Goal: Find specific page/section: Find specific page/section

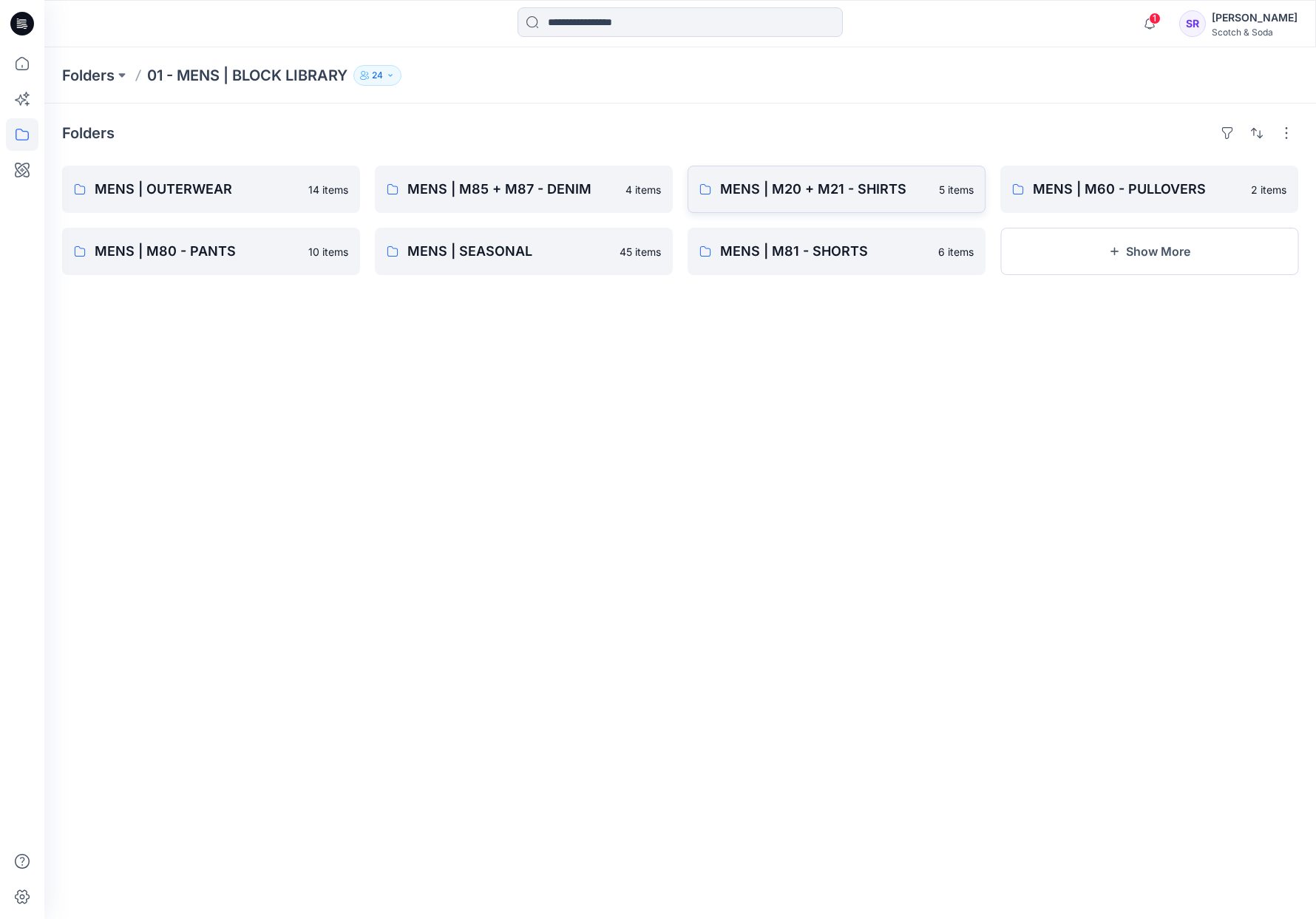
click at [846, 196] on p "MENS | M20 + M21 - SHIRTS" at bounding box center [825, 189] width 210 height 20
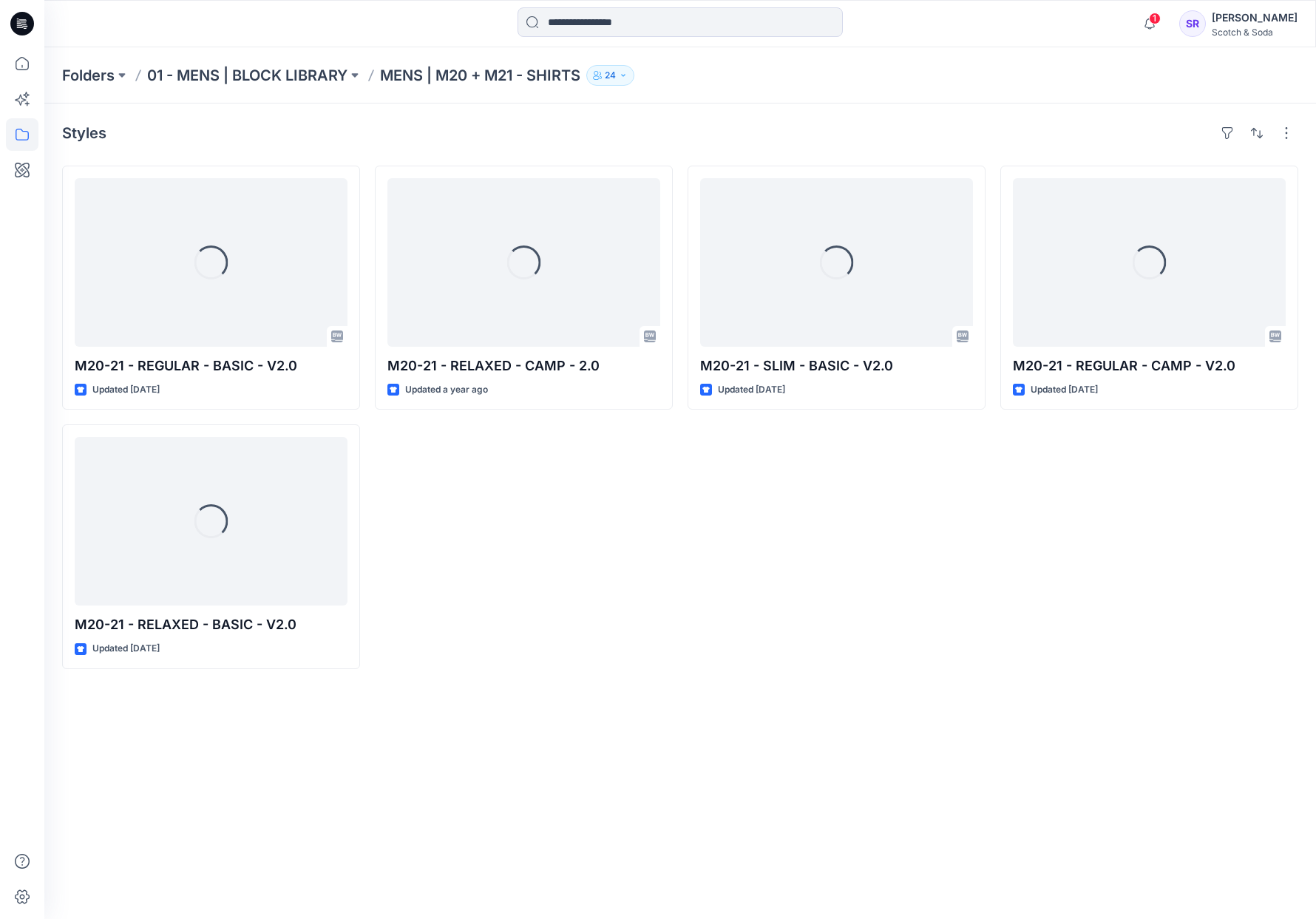
drag, startPoint x: 593, startPoint y: 505, endPoint x: 427, endPoint y: 432, distance: 181.3
click at [570, 489] on div "Loading... M20-21 - RELAXED - CAMP - 2.0 Updated a year ago" at bounding box center [524, 417] width 298 height 504
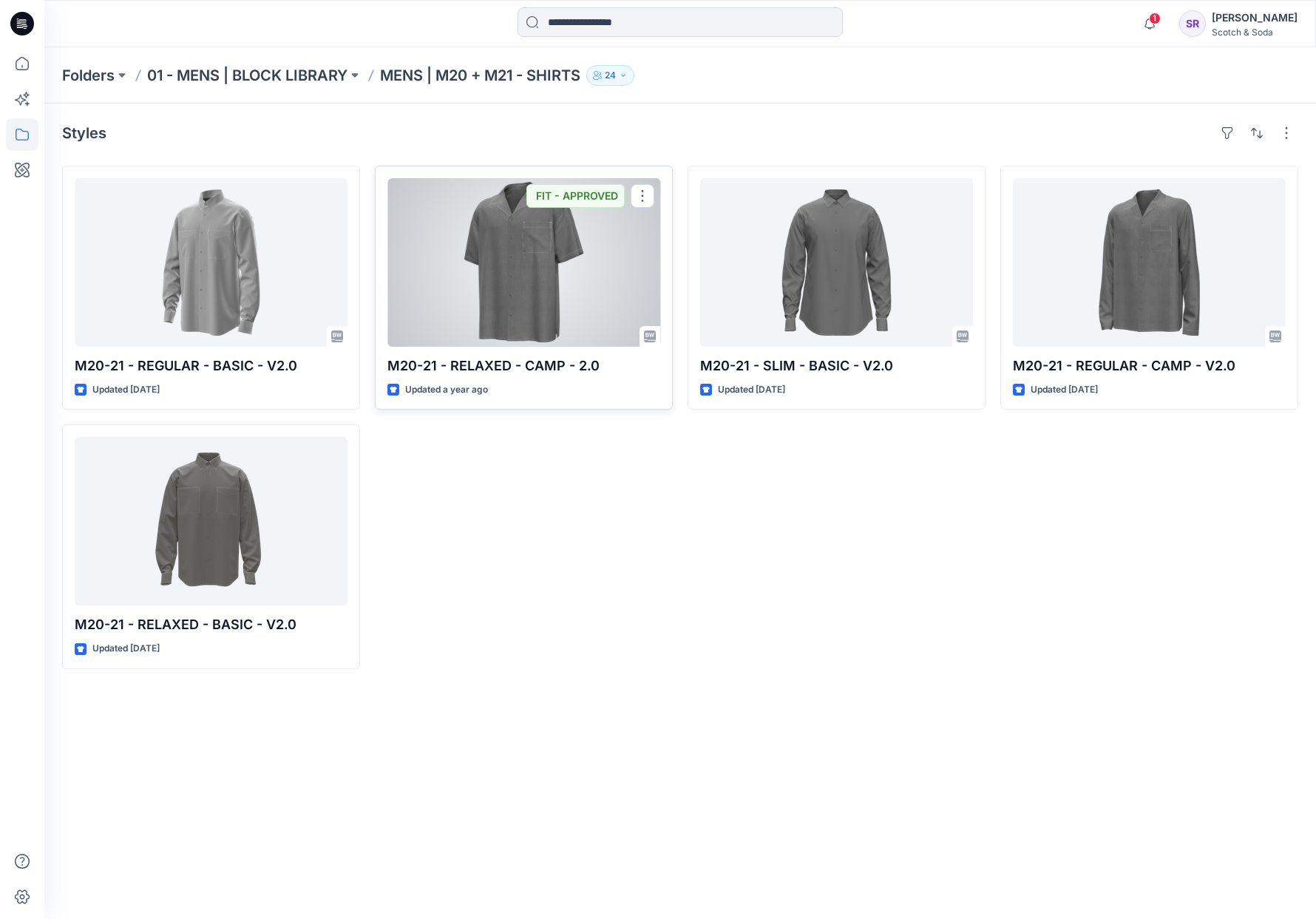
click at [560, 290] on div at bounding box center [524, 262] width 273 height 168
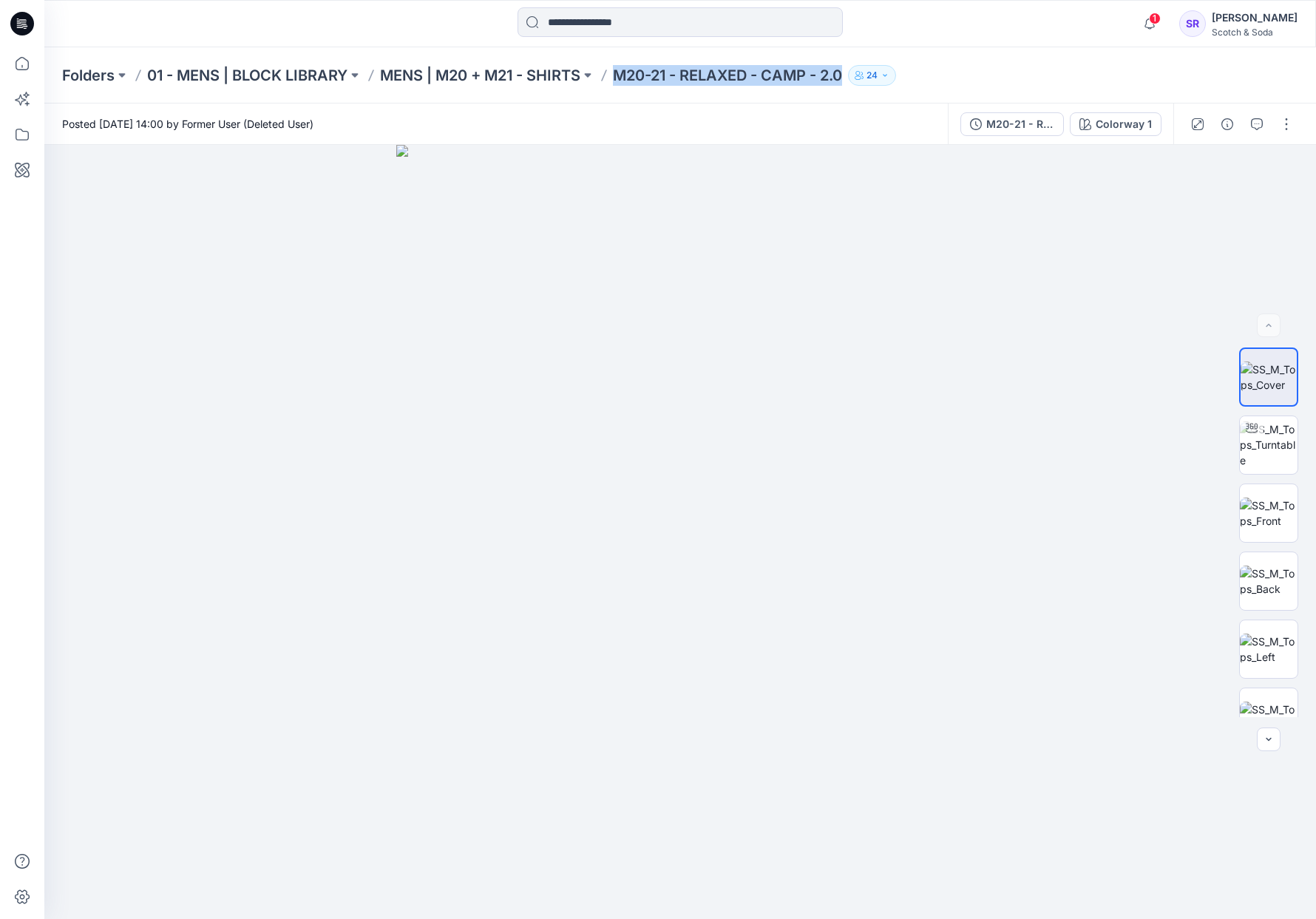
drag, startPoint x: 620, startPoint y: 73, endPoint x: 848, endPoint y: 73, distance: 228.0
click at [842, 73] on p "M20-21 - RELAXED - CAMP - 2.0" at bounding box center [727, 75] width 229 height 20
copy p "M20-21 - RELAXED - CAMP - 2.0"
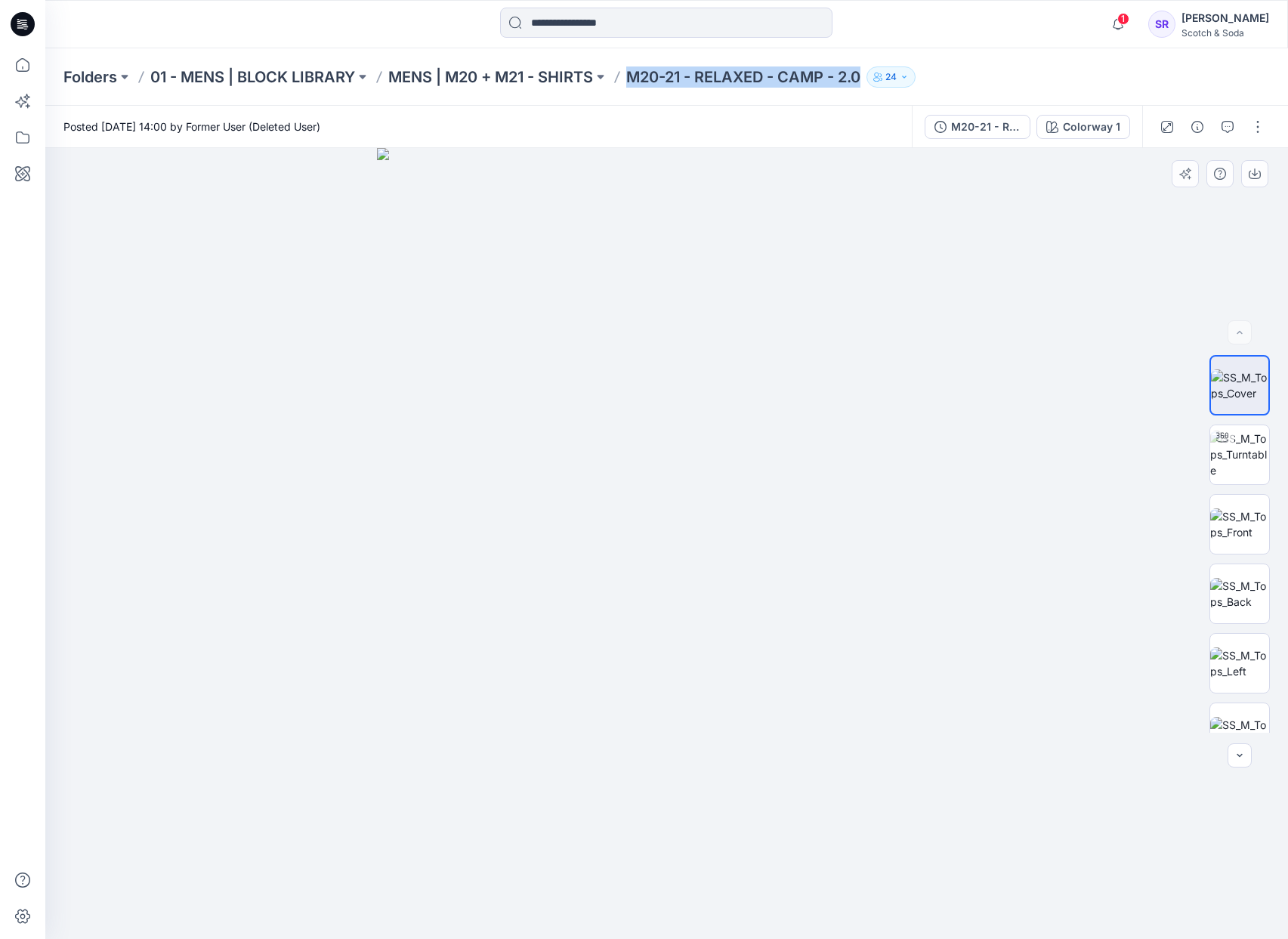
drag, startPoint x: 539, startPoint y: 408, endPoint x: 513, endPoint y: 373, distance: 43.6
click at [534, 404] on img at bounding box center [667, 543] width 580 height 791
click at [706, 72] on p "M20-21 - RELAXED - CAMP - 2.0" at bounding box center [742, 76] width 234 height 21
click at [570, 69] on p "MENS | M20 + M21 - SHIRTS" at bounding box center [490, 76] width 205 height 21
